Goal: Task Accomplishment & Management: Manage account settings

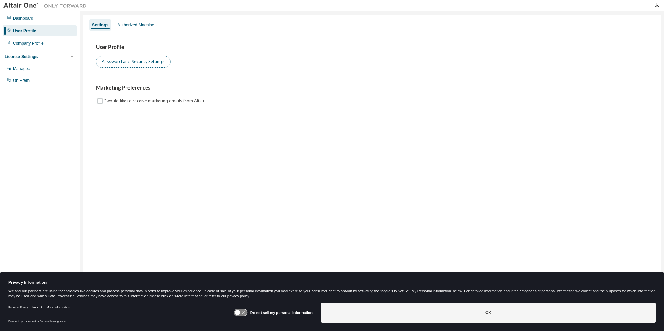
click at [146, 63] on button "Password and Security Settings" at bounding box center [133, 62] width 75 height 12
